Goal: Information Seeking & Learning: Learn about a topic

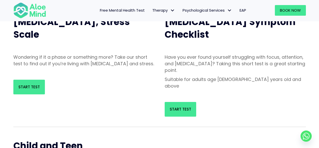
scroll to position [76, 0]
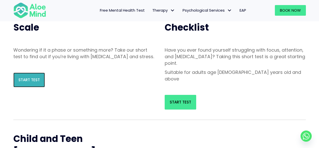
click at [42, 86] on link "Start Test" at bounding box center [29, 79] width 32 height 15
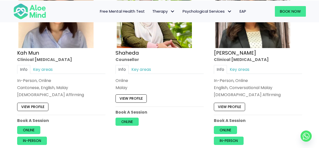
scroll to position [317, 0]
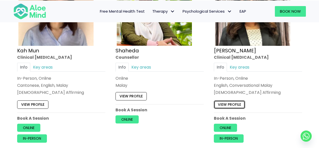
click at [232, 104] on link "View profile" at bounding box center [229, 104] width 31 height 8
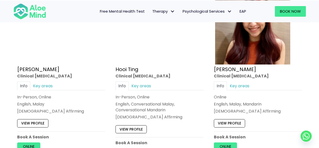
scroll to position [670, 0]
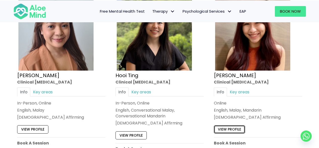
click at [231, 127] on link "View profile" at bounding box center [229, 129] width 31 height 8
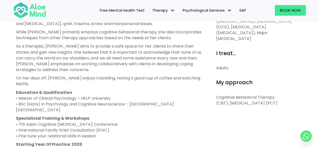
scroll to position [277, 0]
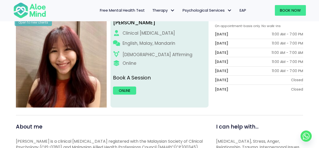
scroll to position [76, 0]
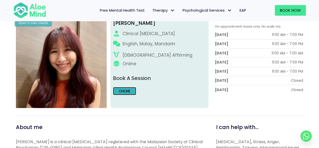
click at [125, 93] on link "Online" at bounding box center [124, 91] width 23 height 8
